Goal: Task Accomplishment & Management: Use online tool/utility

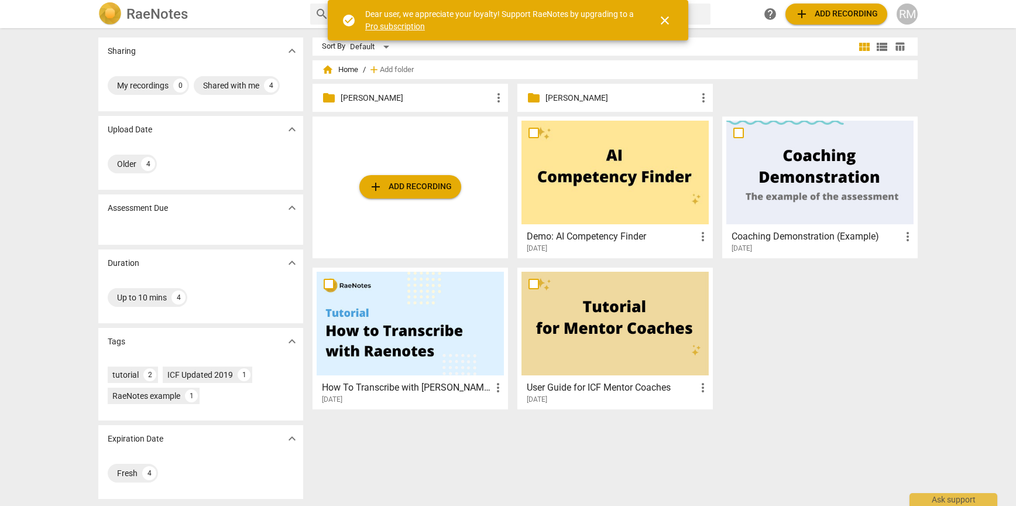
click at [674, 16] on span "close" at bounding box center [665, 20] width 28 height 14
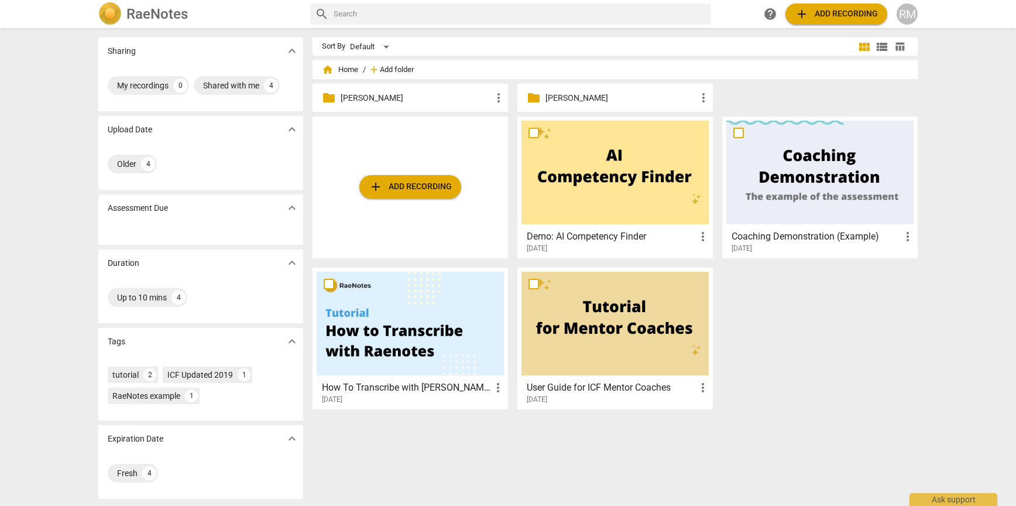
click at [386, 69] on span "Add folder" at bounding box center [397, 70] width 34 height 9
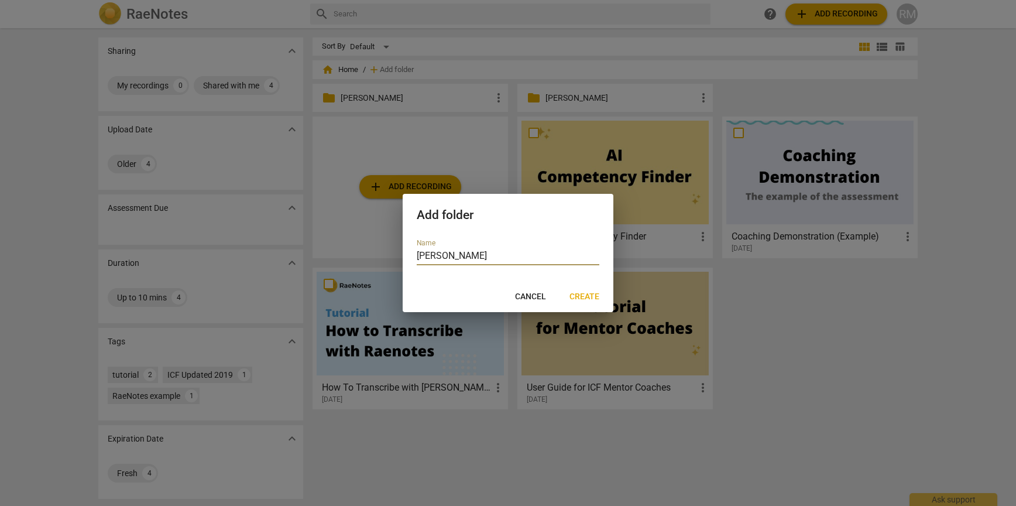
type input "[PERSON_NAME]"
click at [585, 296] on span "Create" at bounding box center [584, 297] width 30 height 12
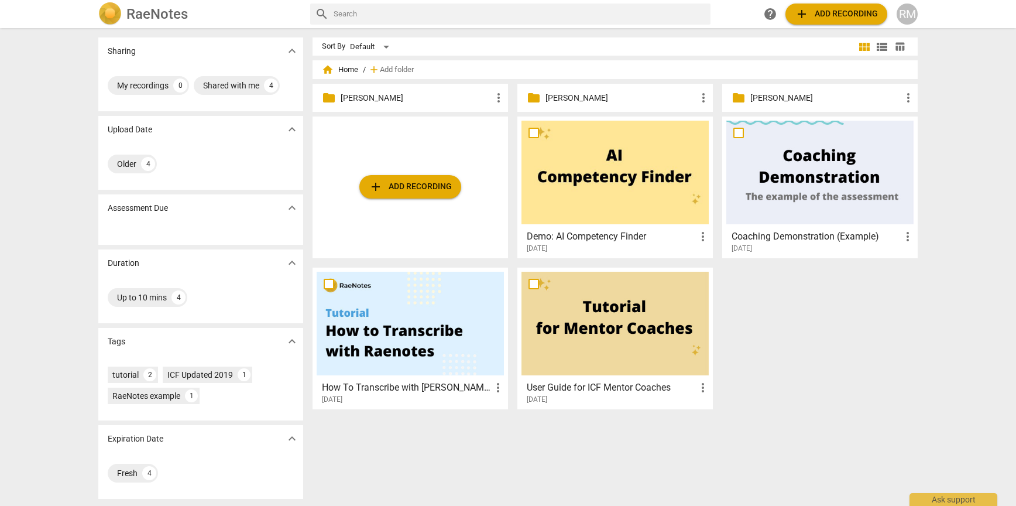
click at [394, 94] on p "[PERSON_NAME]" at bounding box center [416, 98] width 151 height 12
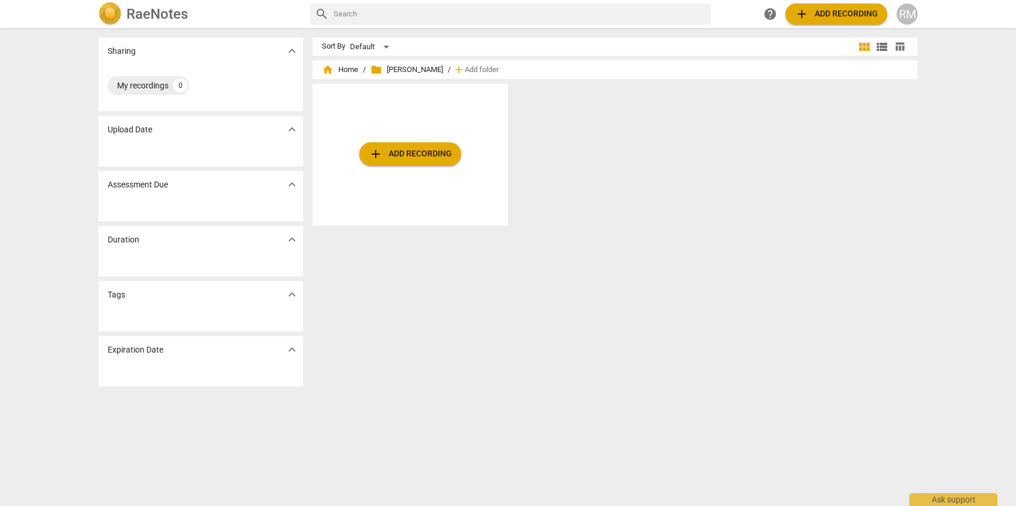
click at [436, 171] on div "add Add recording" at bounding box center [410, 155] width 195 height 142
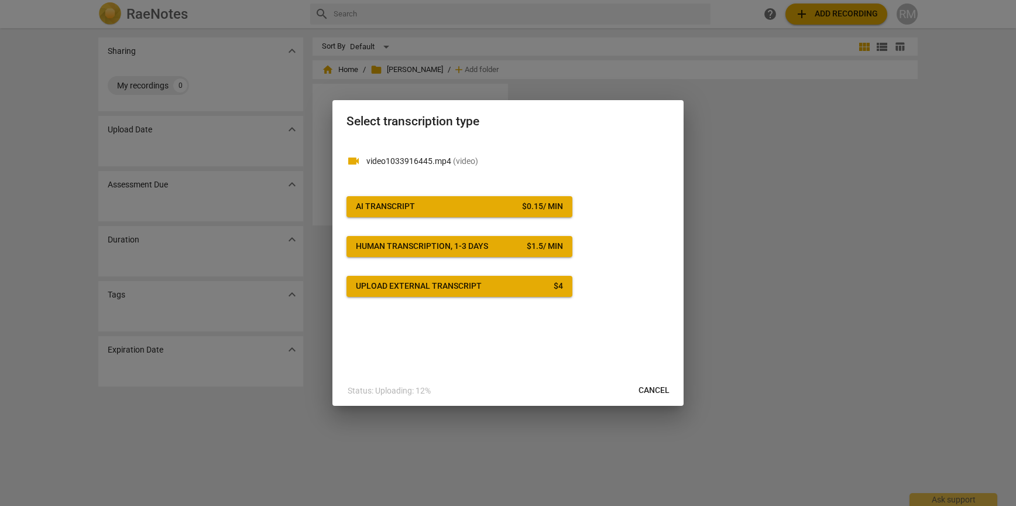
click at [507, 205] on span "AI Transcript $ 0.15 / min" at bounding box center [459, 207] width 207 height 12
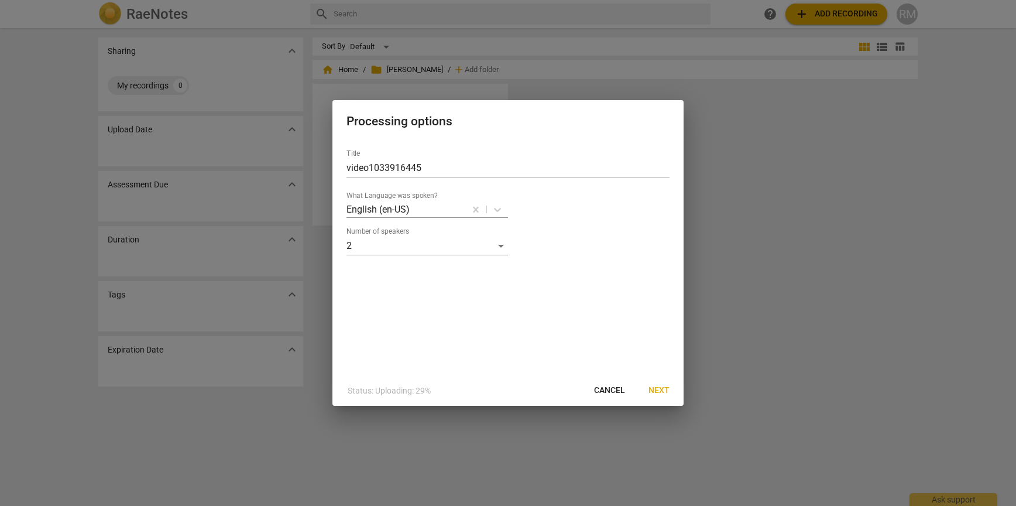
click at [651, 380] on button "Next" at bounding box center [659, 390] width 40 height 21
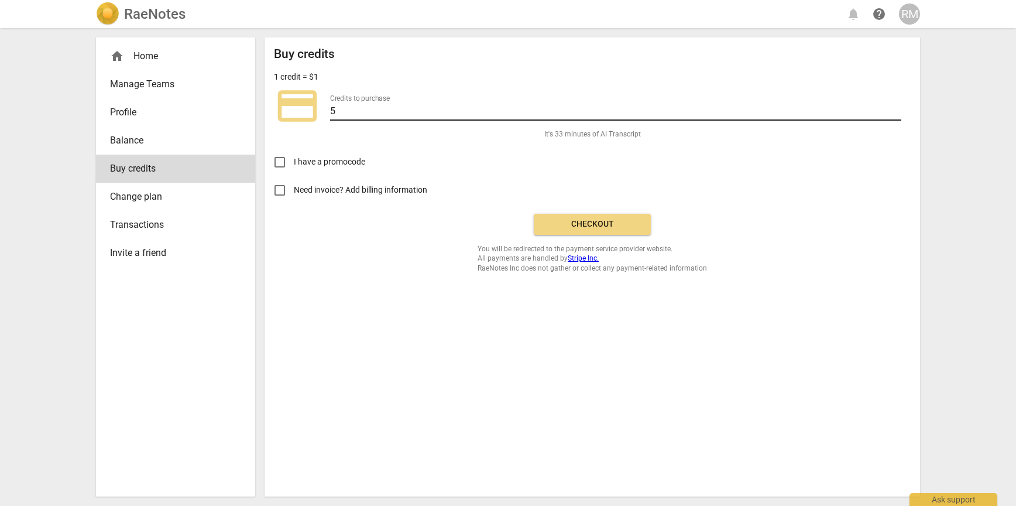
click at [386, 104] on input "5" at bounding box center [615, 112] width 571 height 17
click at [364, 259] on div "Buy credits 1 credit = $1 credit_card Credits to purchase 5 It's 33 minutes of …" at bounding box center [592, 160] width 637 height 226
click at [579, 229] on span "Checkout" at bounding box center [592, 224] width 98 height 12
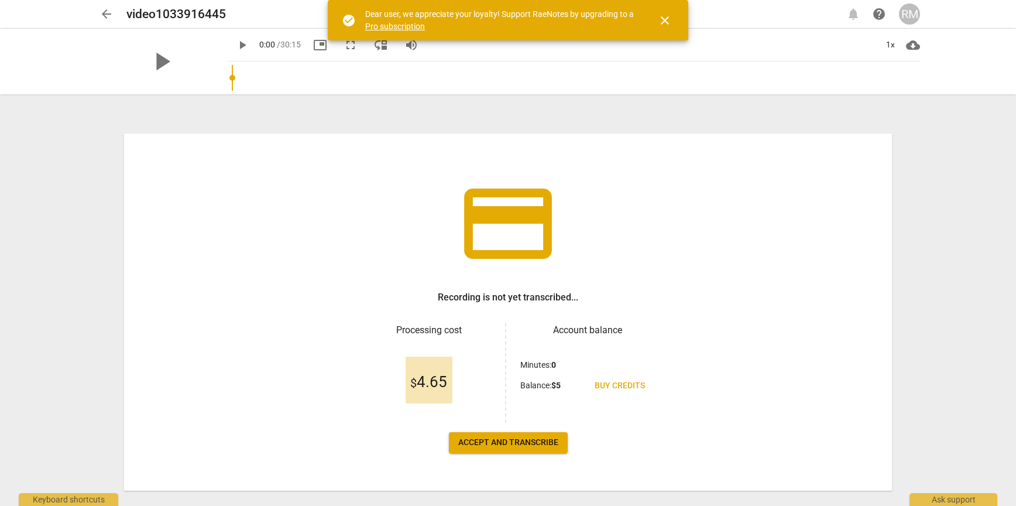
click at [527, 442] on span "Accept and transcribe" at bounding box center [508, 443] width 100 height 12
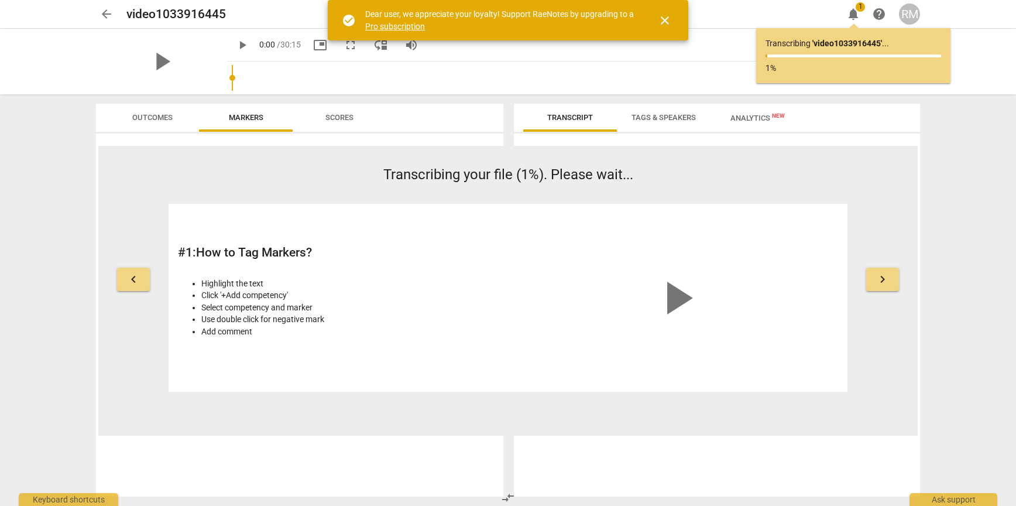
click at [662, 22] on span "close" at bounding box center [665, 20] width 14 height 14
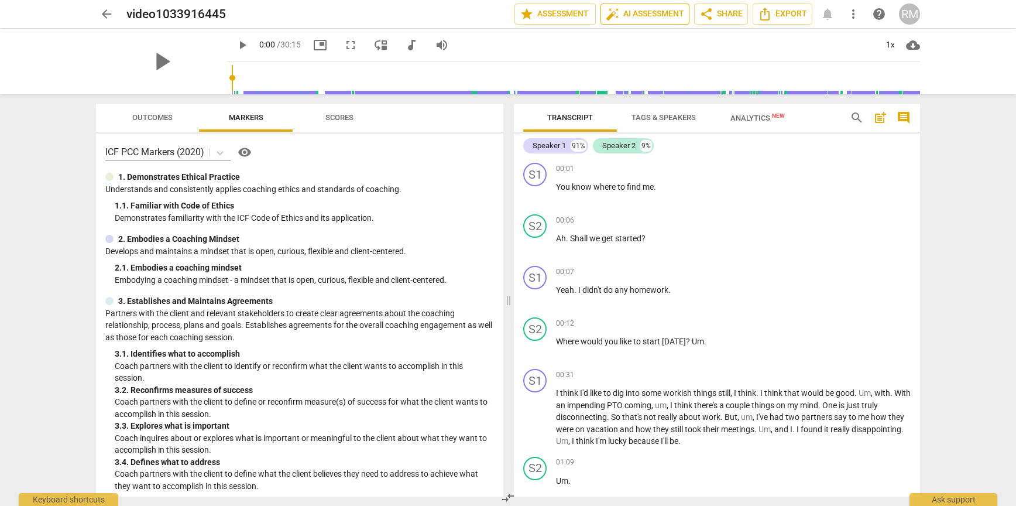
click at [651, 16] on span "auto_fix_high AI Assessment" at bounding box center [645, 14] width 78 height 14
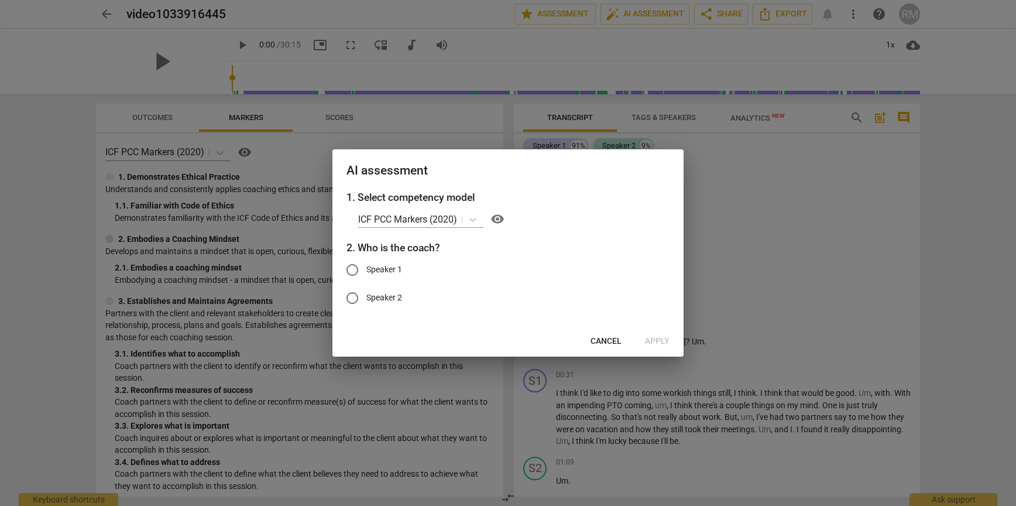
click at [605, 334] on button "Cancel" at bounding box center [606, 341] width 50 height 21
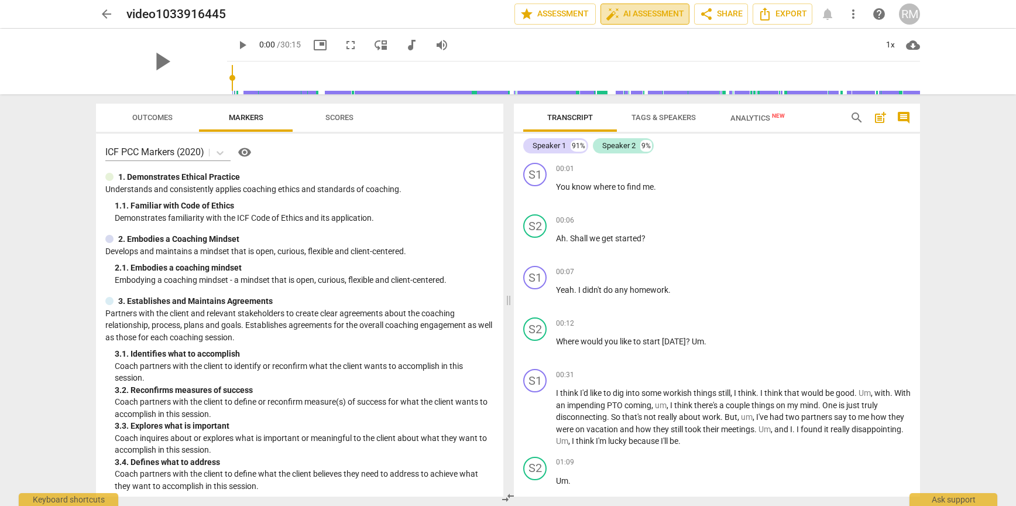
click at [661, 12] on span "auto_fix_high AI Assessment" at bounding box center [645, 14] width 78 height 14
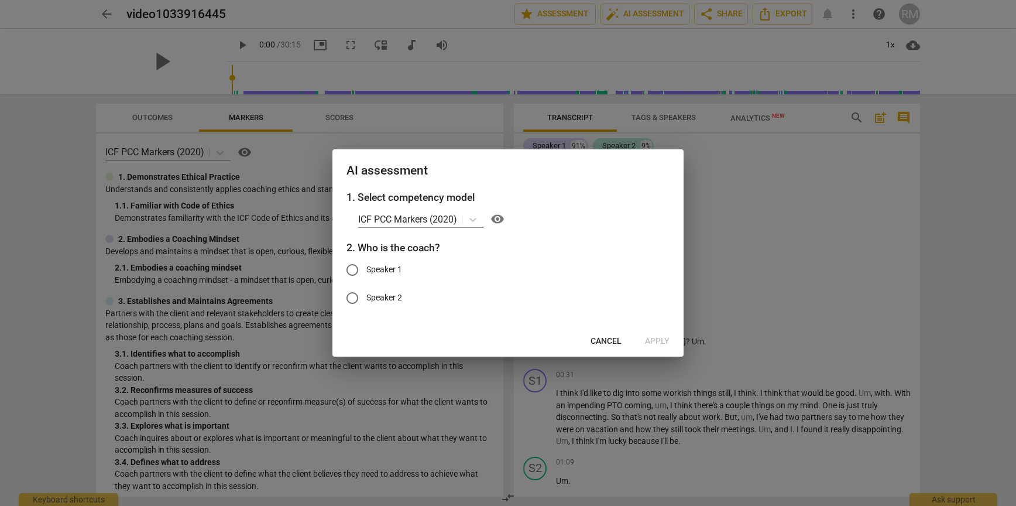
click at [368, 297] on span "Speaker 2" at bounding box center [384, 297] width 36 height 12
click at [366, 297] on input "Speaker 2" at bounding box center [352, 298] width 28 height 28
radio input "true"
click at [662, 338] on span "Apply" at bounding box center [657, 341] width 25 height 12
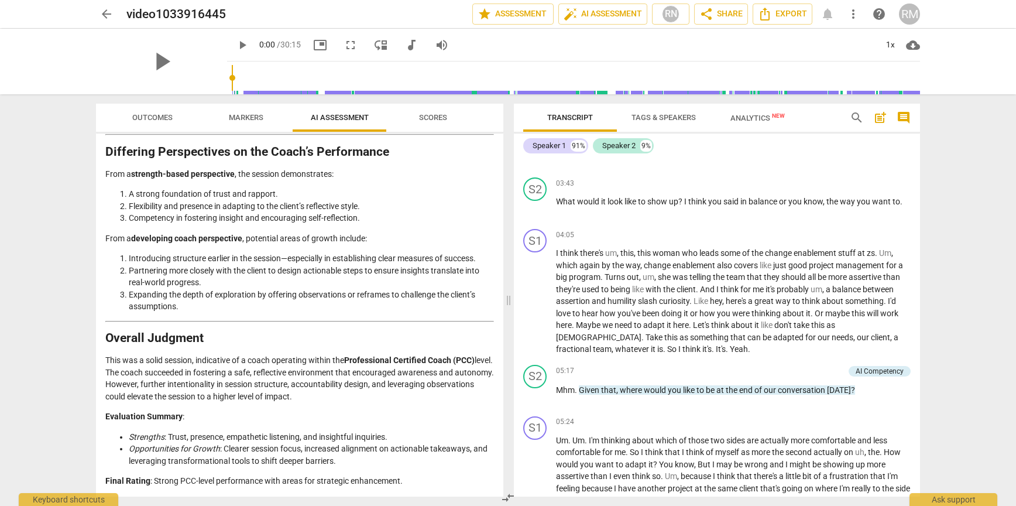
scroll to position [1491, 0]
click at [161, 117] on span "Outcomes" at bounding box center [152, 117] width 40 height 9
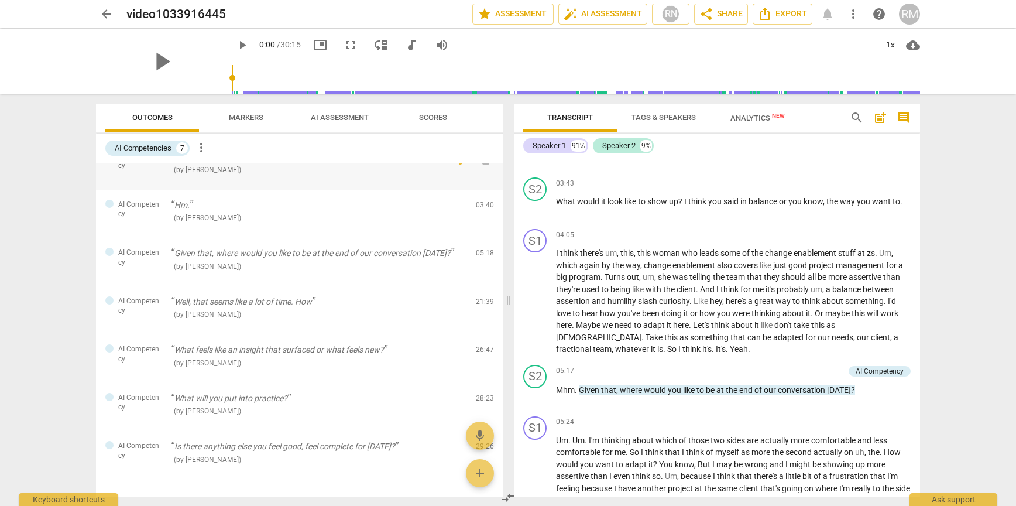
scroll to position [0, 0]
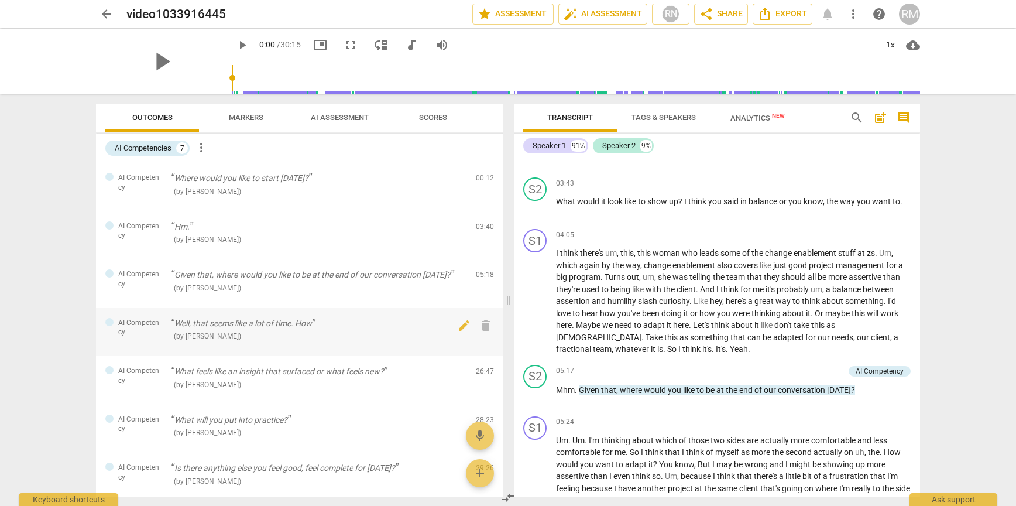
click at [399, 334] on div "( by [PERSON_NAME] )" at bounding box center [319, 336] width 296 height 12
click at [293, 320] on p "Well, that seems like a lot of time. How" at bounding box center [319, 323] width 296 height 12
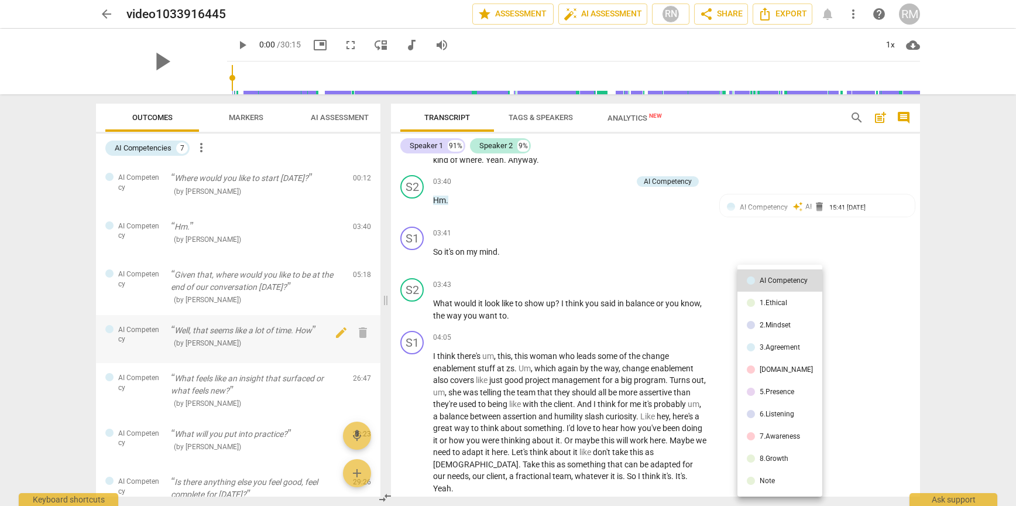
scroll to position [4052, 0]
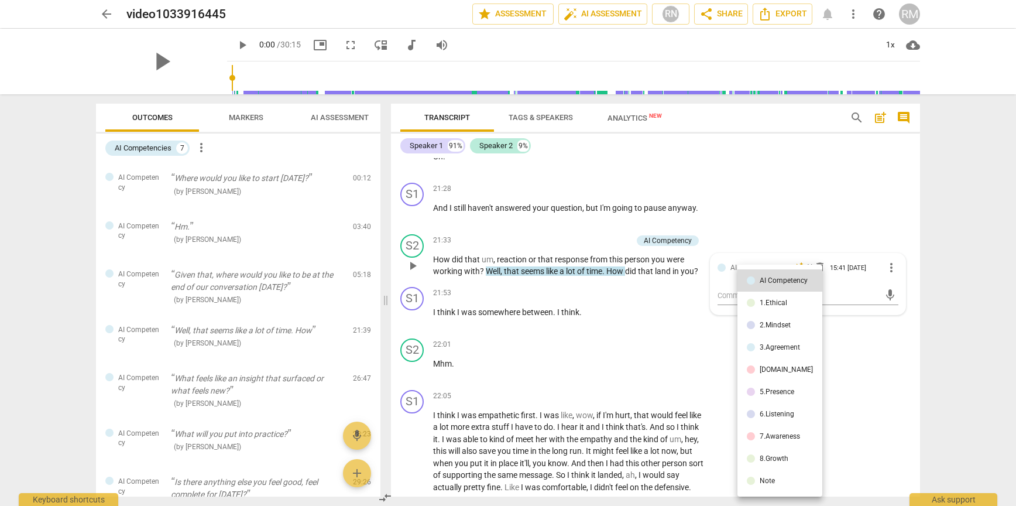
click at [685, 205] on div at bounding box center [508, 253] width 1016 height 506
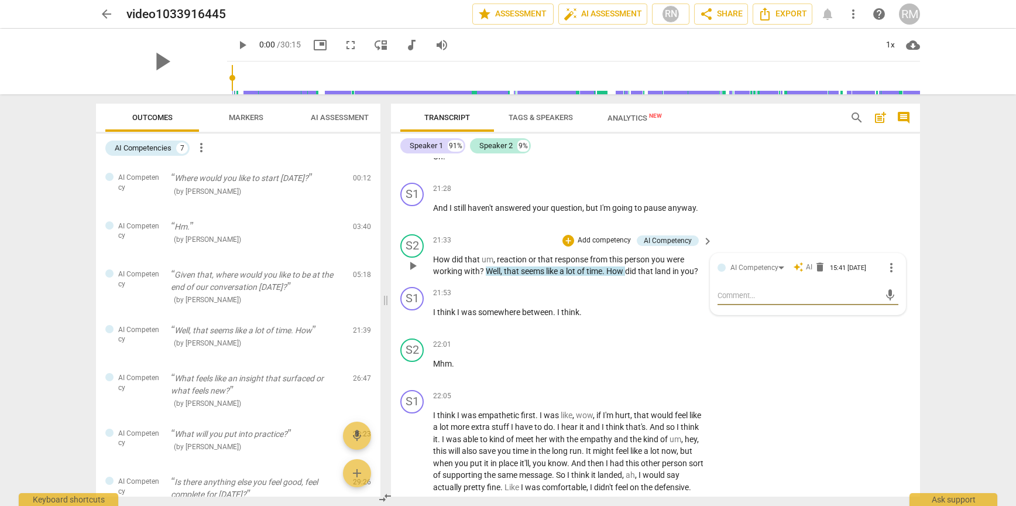
click at [552, 282] on div "S2 play_arrow pause 21:33 + Add competency AI Competency keyboard_arrow_right H…" at bounding box center [655, 255] width 529 height 53
click at [479, 317] on span "somewhere" at bounding box center [500, 311] width 44 height 9
click at [160, 149] on div "AI Competencies" at bounding box center [143, 148] width 57 height 12
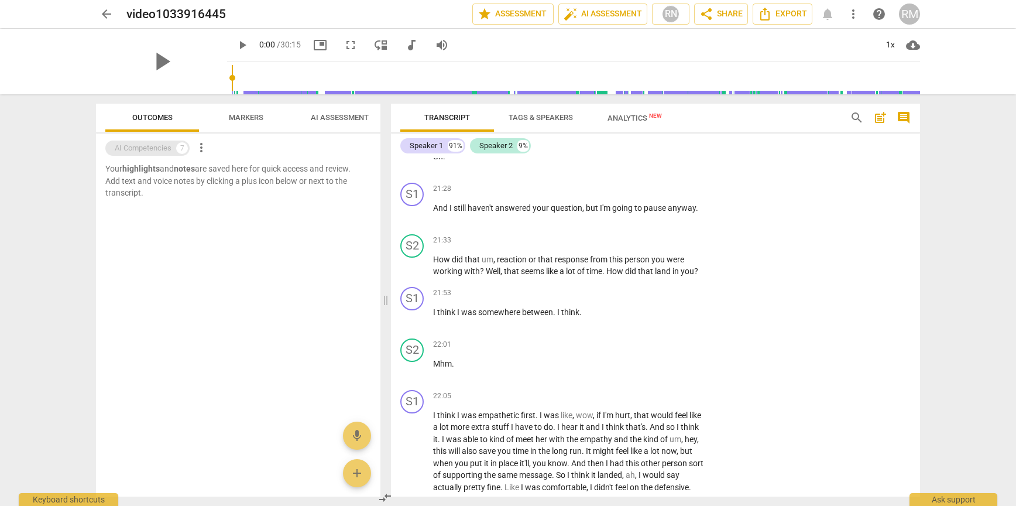
click at [135, 149] on div "AI Competencies" at bounding box center [143, 148] width 57 height 12
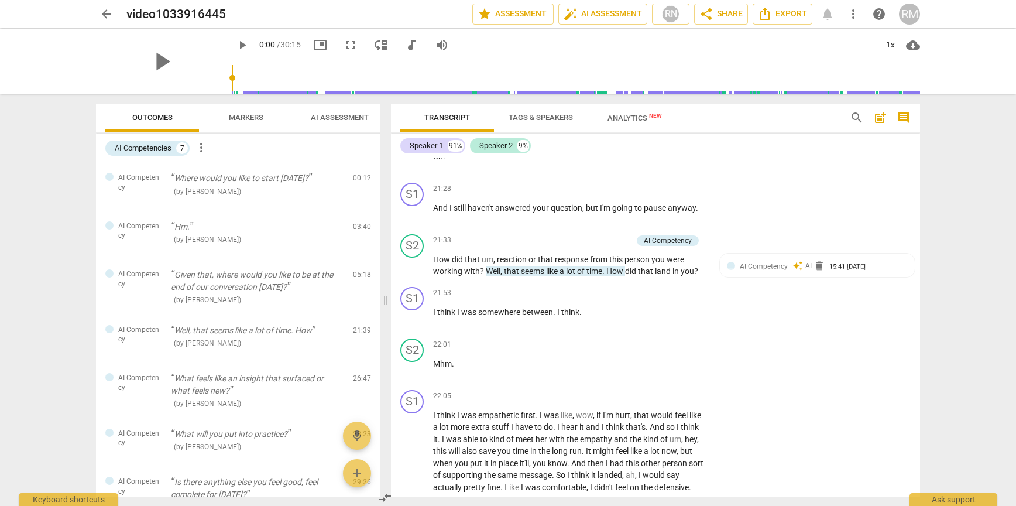
click at [159, 114] on span "Outcomes" at bounding box center [152, 117] width 40 height 9
click at [265, 111] on span "Markers" at bounding box center [246, 118] width 63 height 16
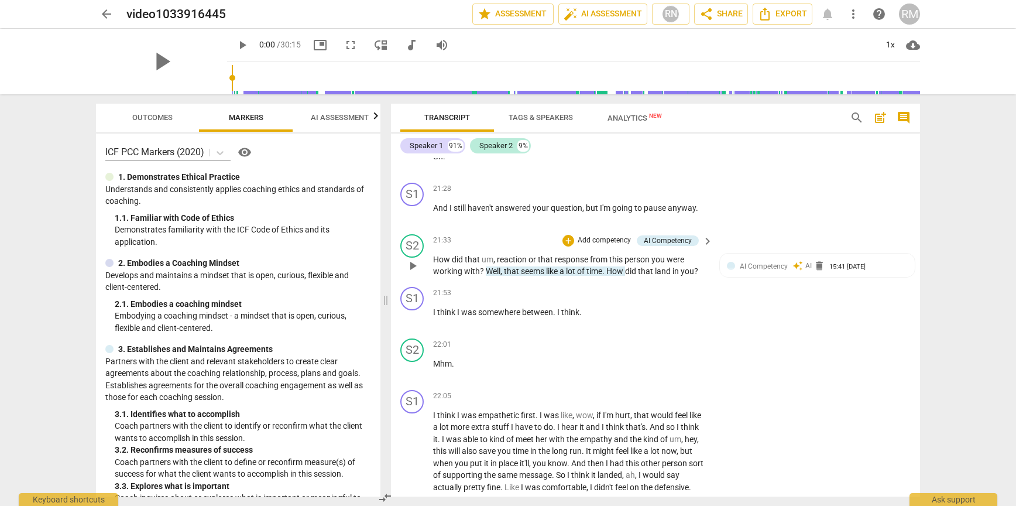
click at [706, 248] on span "keyboard_arrow_right" at bounding box center [708, 241] width 14 height 14
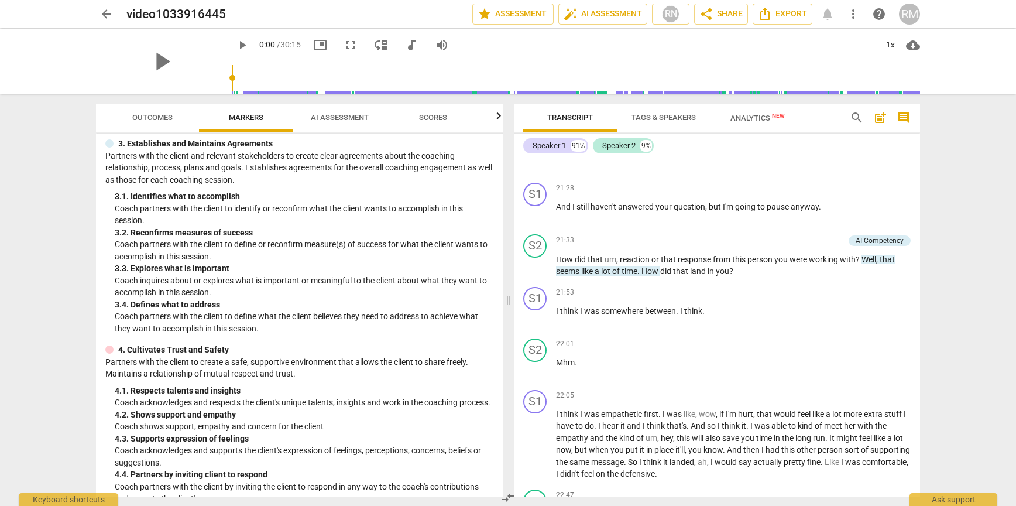
scroll to position [0, 0]
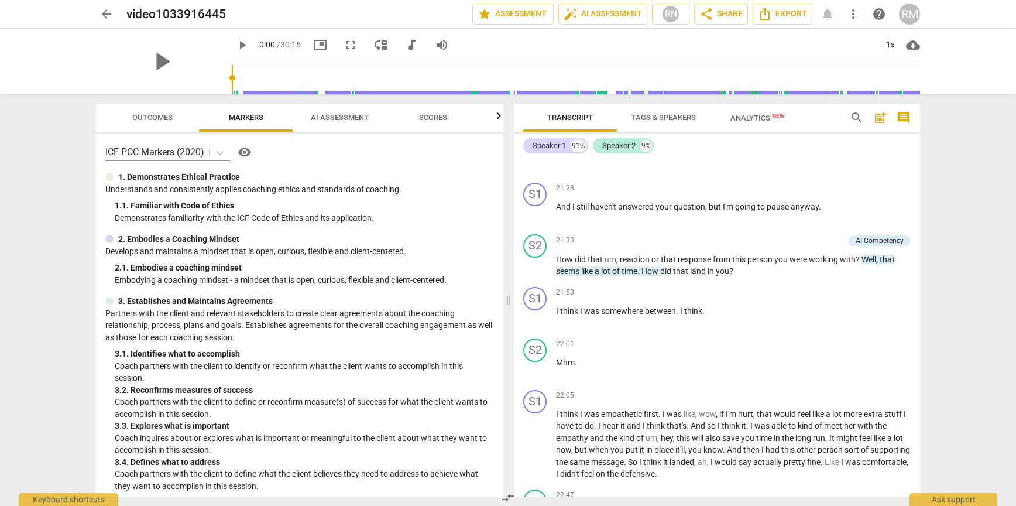
click at [327, 121] on span "AI Assessment" at bounding box center [340, 117] width 58 height 9
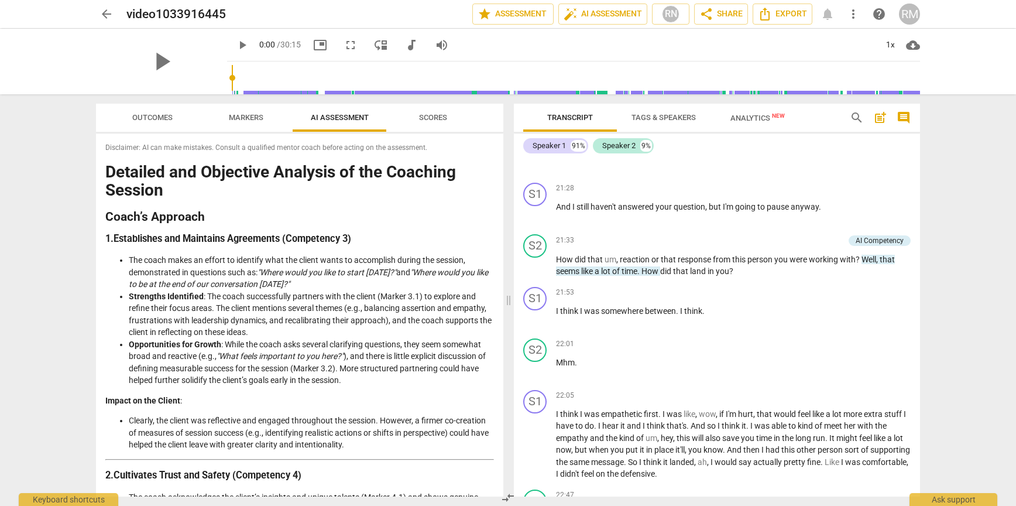
click at [447, 114] on span "Scores" at bounding box center [433, 117] width 28 height 9
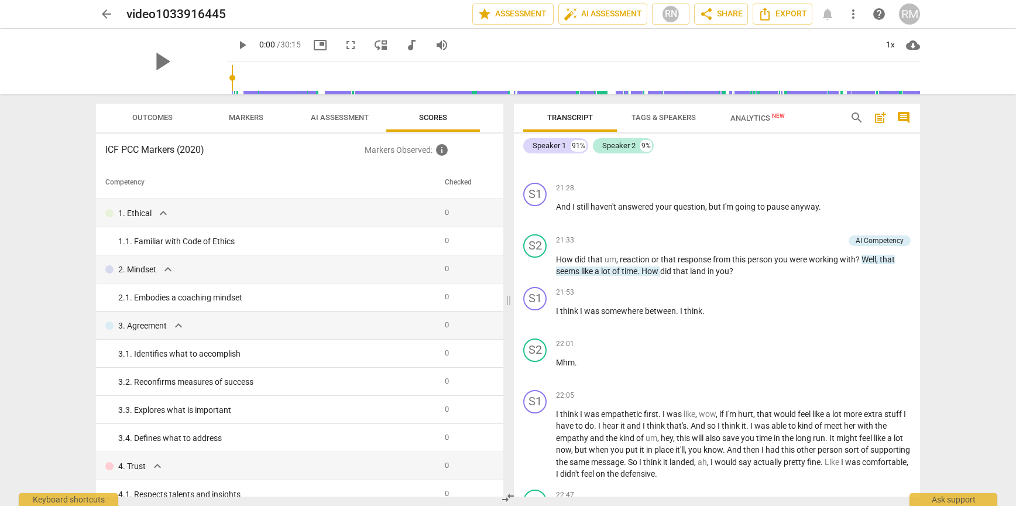
click at [426, 146] on p "Markers Observed : info" at bounding box center [429, 150] width 129 height 14
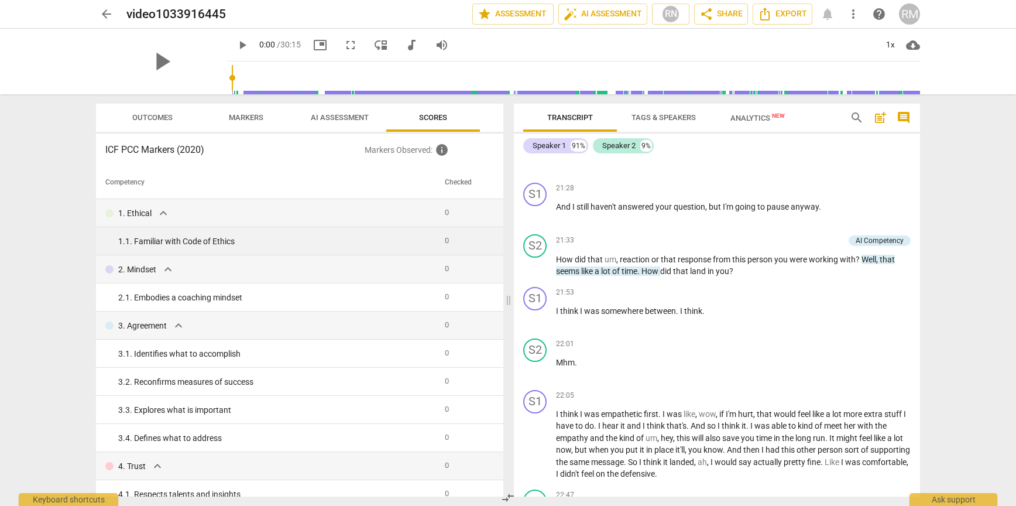
click at [447, 243] on td "0" at bounding box center [465, 241] width 50 height 28
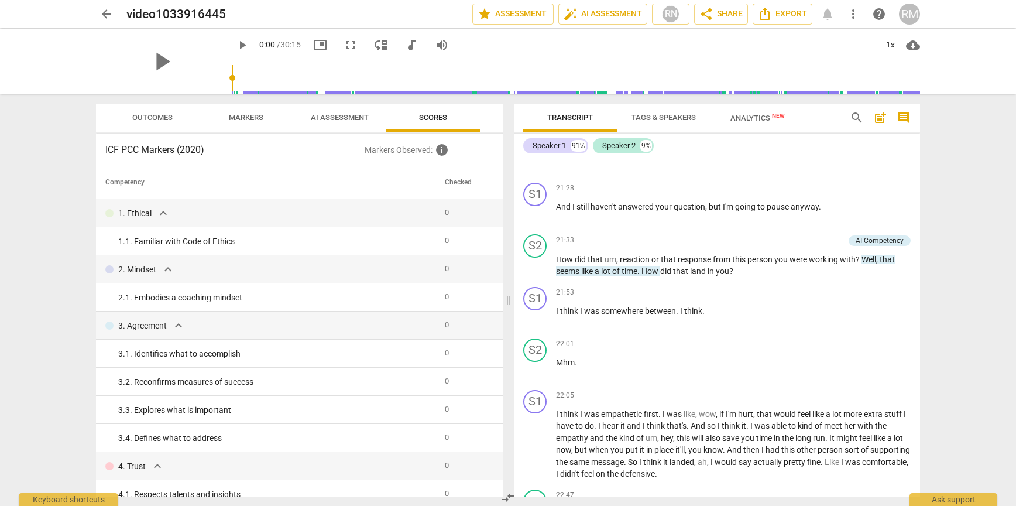
click at [159, 113] on span "Outcomes" at bounding box center [152, 117] width 40 height 9
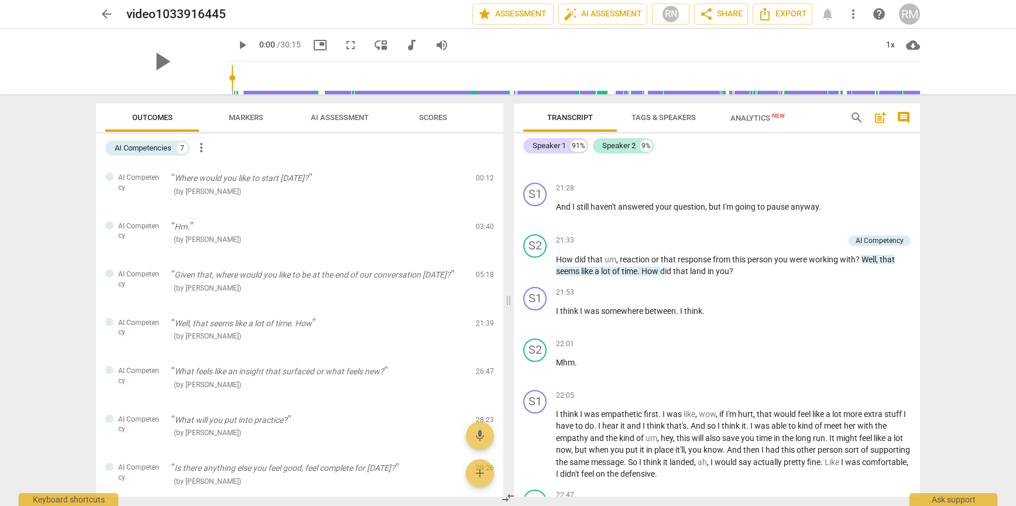
click at [104, 11] on span "arrow_back" at bounding box center [106, 14] width 14 height 14
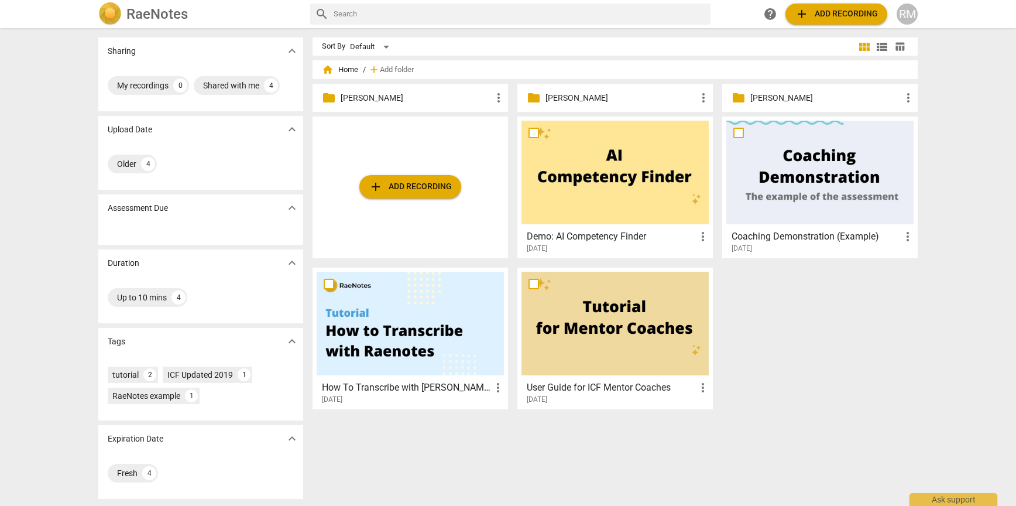
click at [701, 236] on span "more_vert" at bounding box center [703, 236] width 14 height 14
click at [720, 267] on li "Delete" at bounding box center [716, 264] width 44 height 28
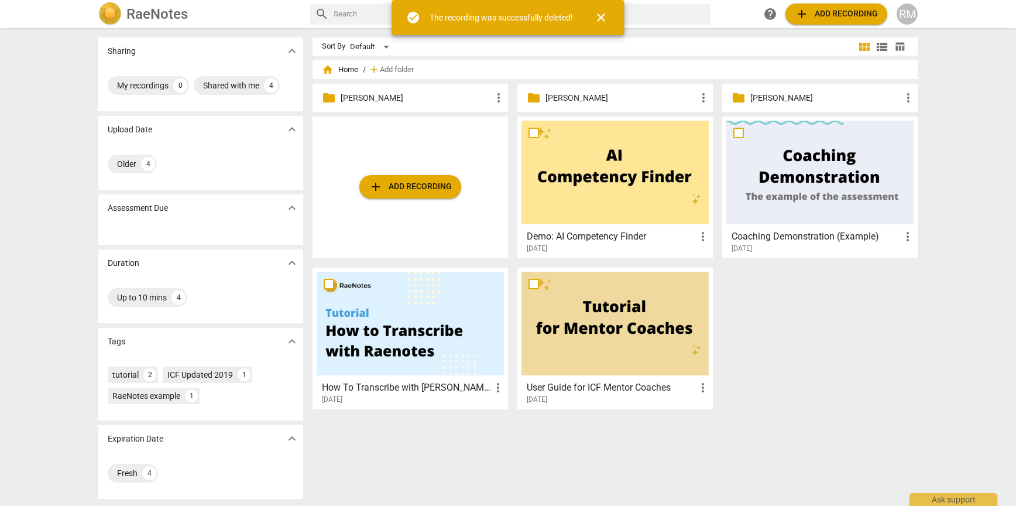
click at [601, 19] on span "close" at bounding box center [601, 18] width 14 height 14
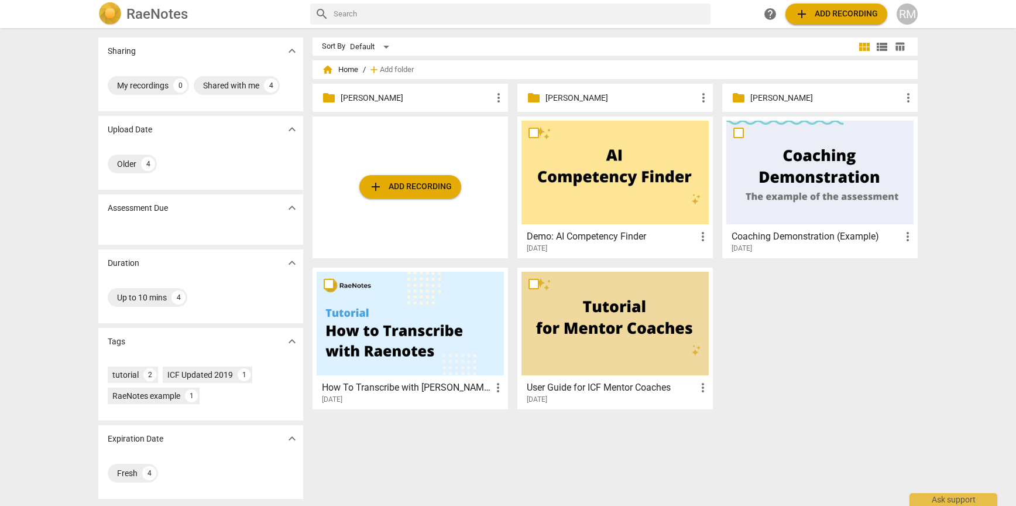
click at [904, 245] on div "[DATE]" at bounding box center [823, 248] width 183 height 10
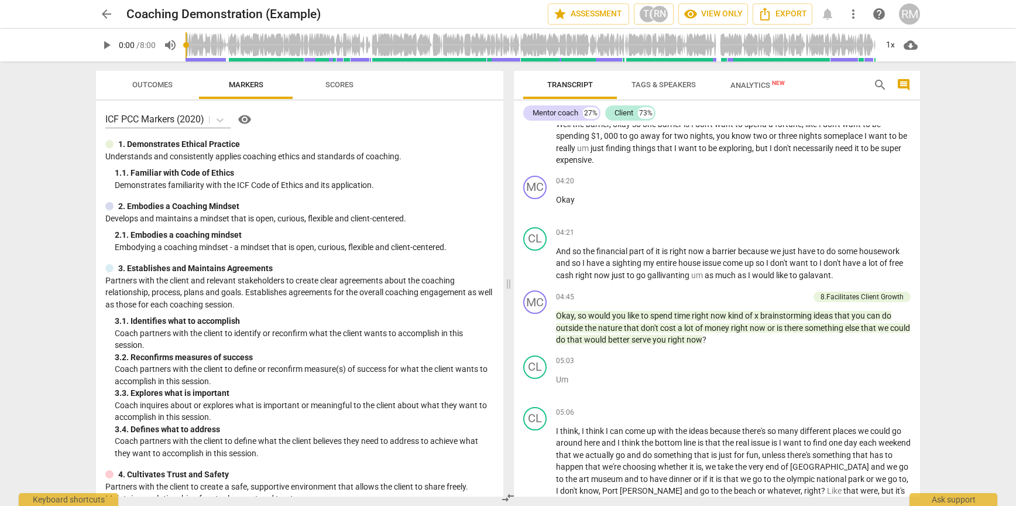
scroll to position [773, 0]
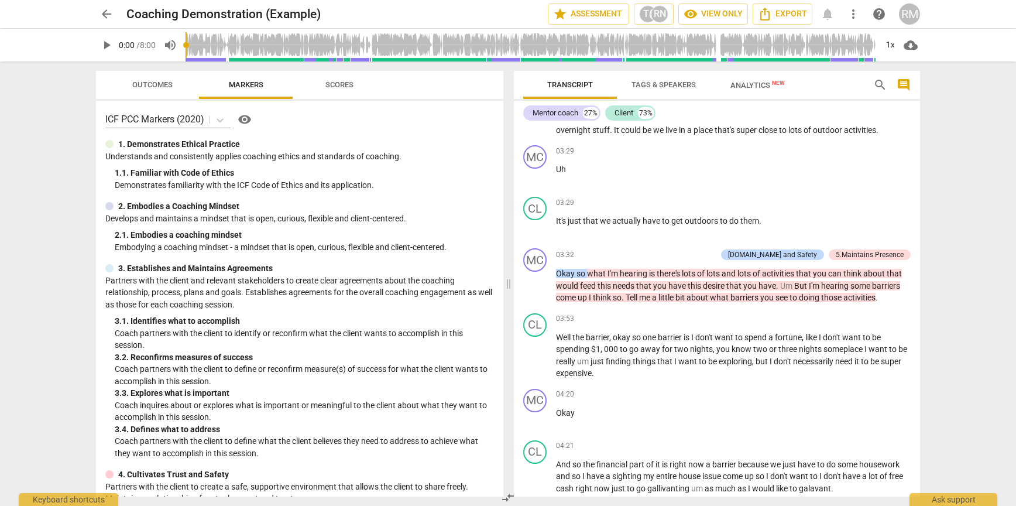
click at [102, 9] on span "arrow_back" at bounding box center [106, 14] width 14 height 14
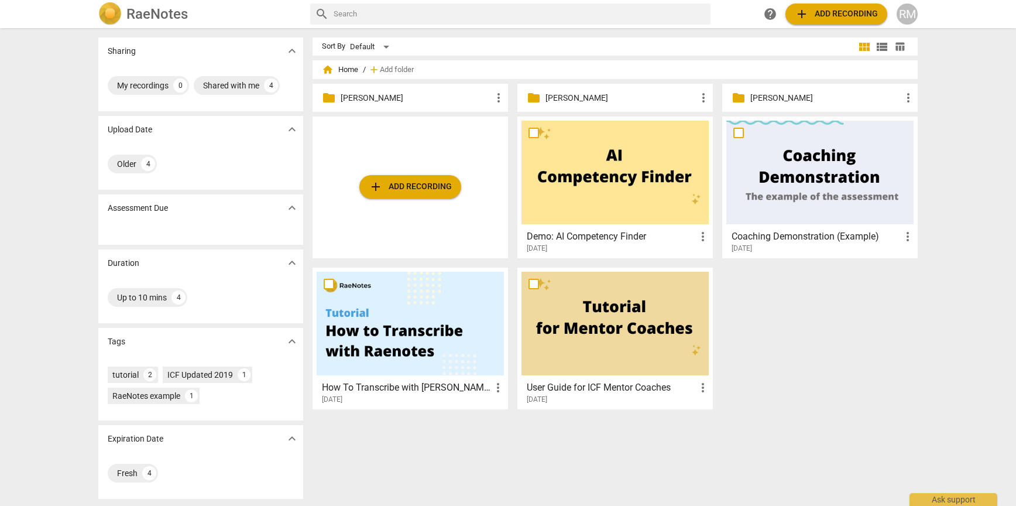
click at [904, 231] on span "more_vert" at bounding box center [908, 236] width 14 height 14
click at [931, 272] on li "Delete" at bounding box center [920, 264] width 44 height 28
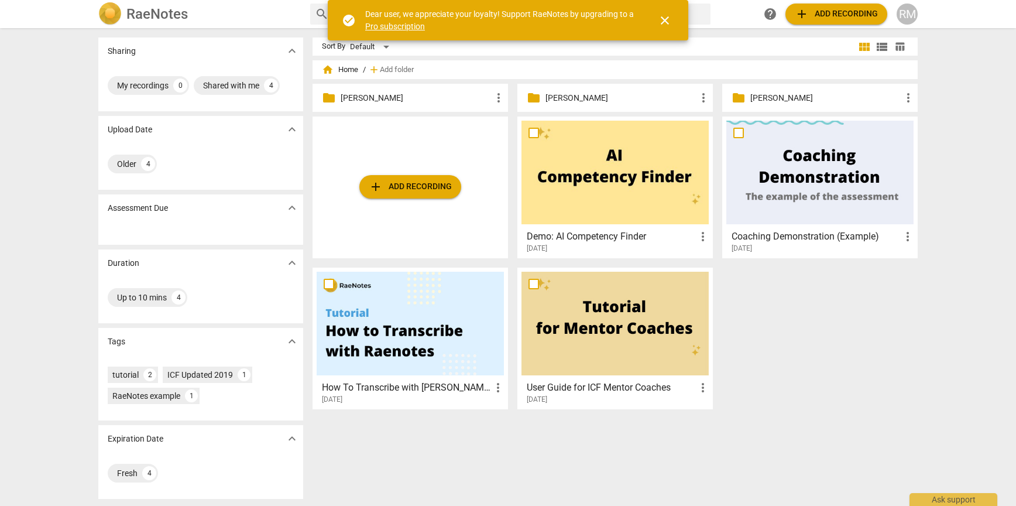
click at [527, 135] on input "checkbox" at bounding box center [533, 133] width 25 height 14
checkbox input "false"
click at [328, 287] on input "checkbox" at bounding box center [329, 284] width 25 height 14
checkbox input "false"
click at [531, 286] on input "checkbox" at bounding box center [533, 284] width 25 height 14
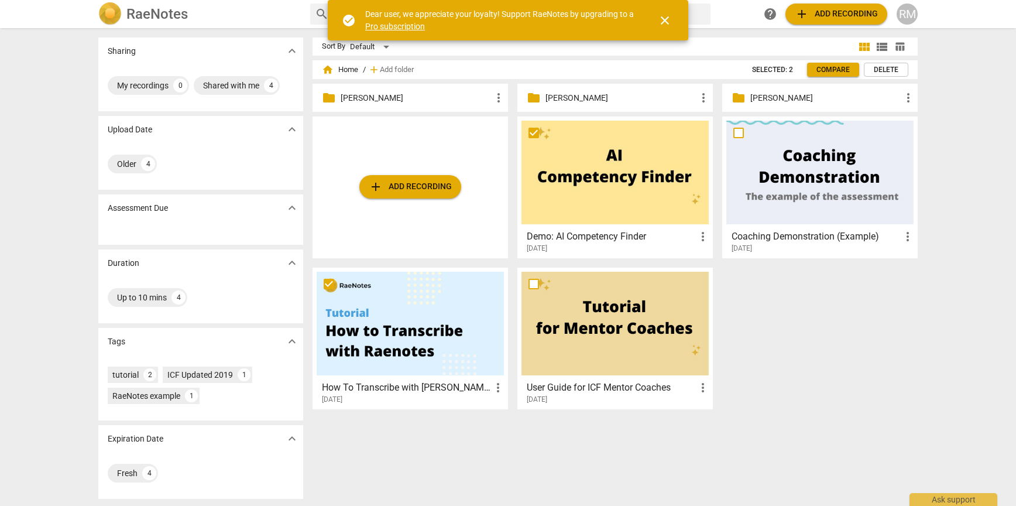
checkbox input "false"
click at [744, 132] on input "checkbox" at bounding box center [738, 133] width 25 height 14
checkbox input "false"
click at [886, 72] on span "Delete" at bounding box center [886, 70] width 25 height 10
click at [664, 22] on span "close" at bounding box center [665, 20] width 14 height 14
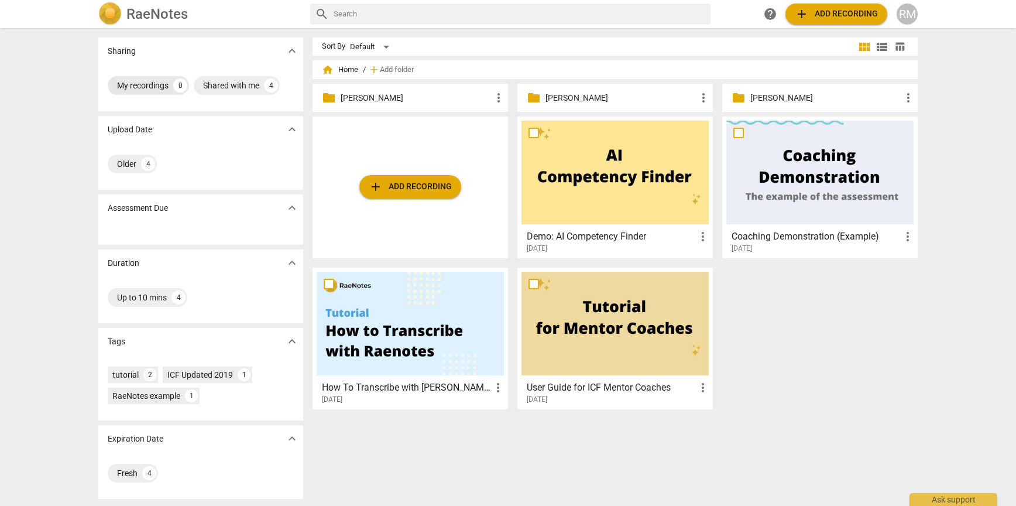
click at [160, 78] on div "My recordings 0" at bounding box center [148, 85] width 81 height 19
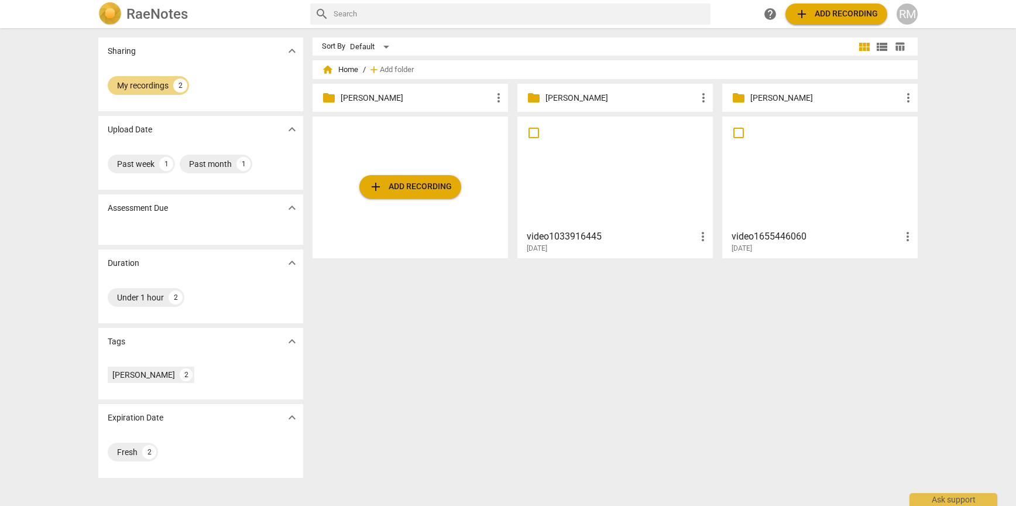
click at [555, 375] on div "Sort By Default view_module view_list table_chart home Home / add Add folder fo…" at bounding box center [620, 266] width 615 height 459
click at [879, 203] on div at bounding box center [819, 173] width 187 height 104
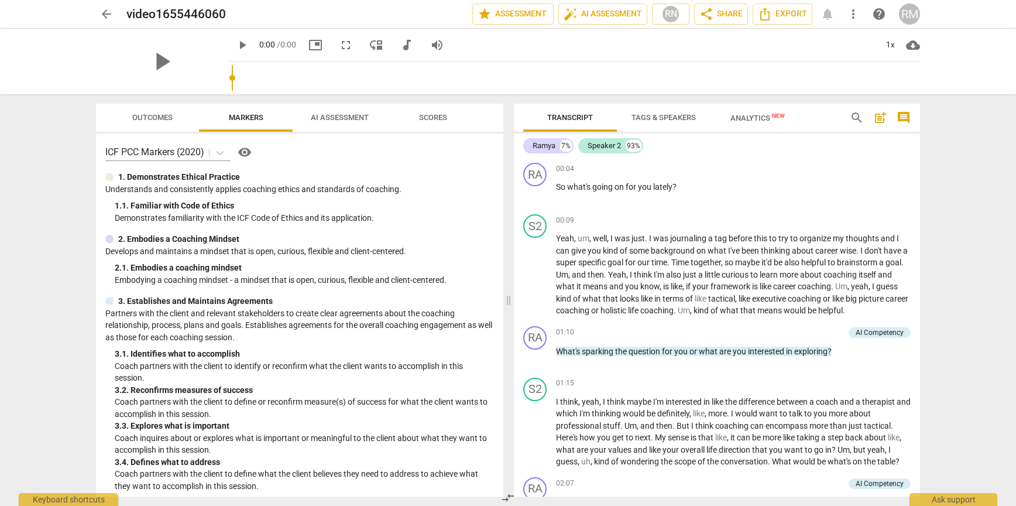
click at [321, 122] on span "AI Assessment" at bounding box center [340, 118] width 86 height 16
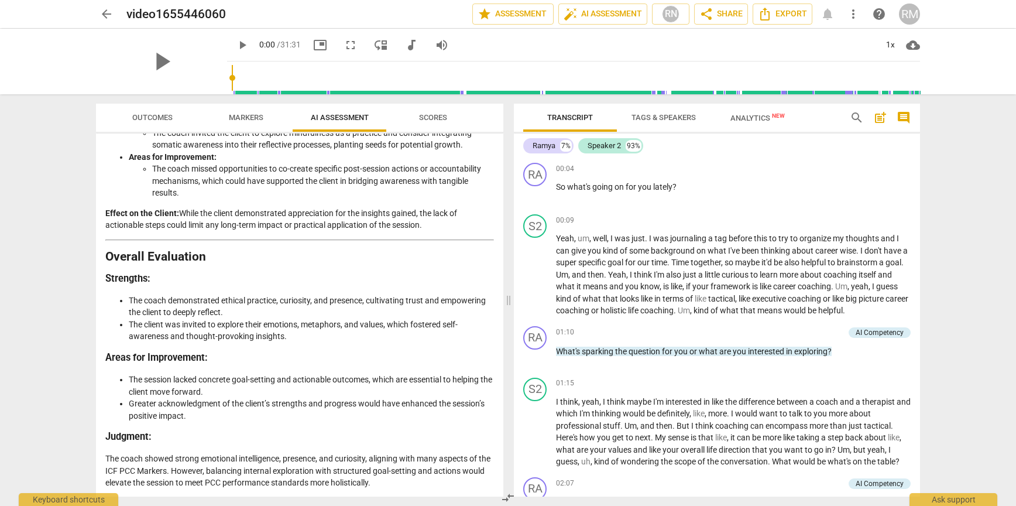
scroll to position [2143, 0]
click at [104, 12] on span "arrow_back" at bounding box center [106, 14] width 14 height 14
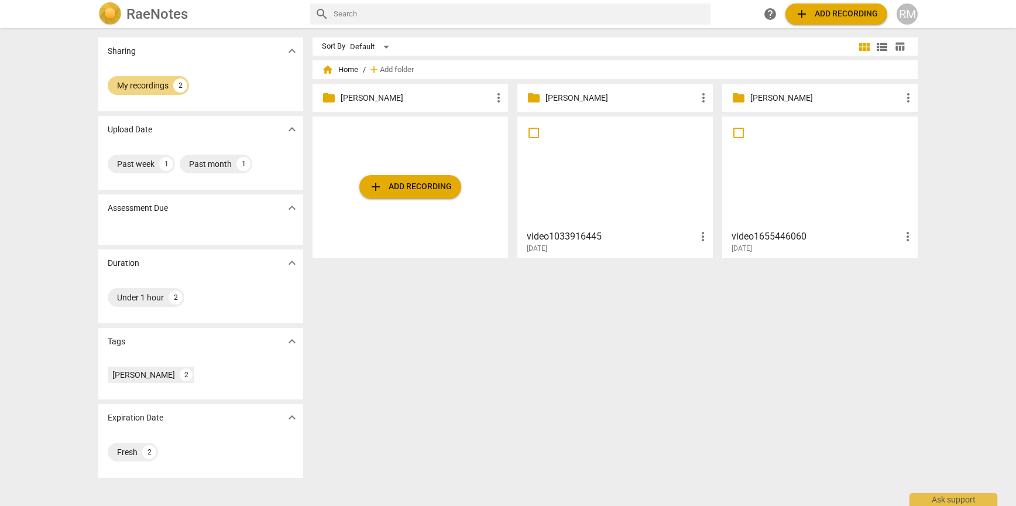
click at [109, 13] on img at bounding box center [109, 13] width 23 height 23
